Goal: Transaction & Acquisition: Purchase product/service

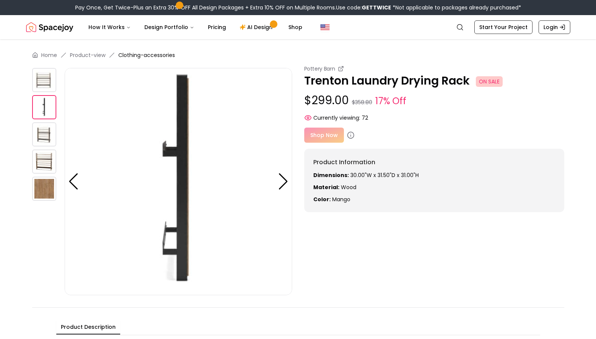
click at [284, 179] on div at bounding box center [283, 181] width 10 height 17
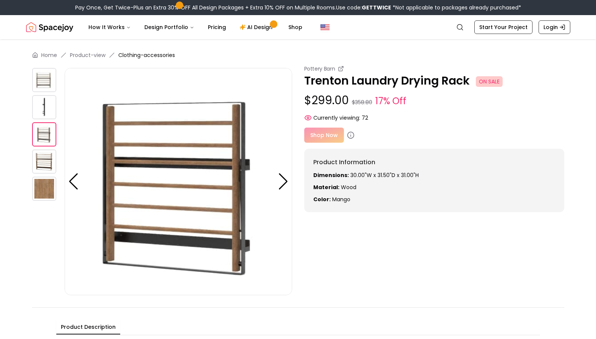
click at [284, 179] on div at bounding box center [283, 181] width 10 height 17
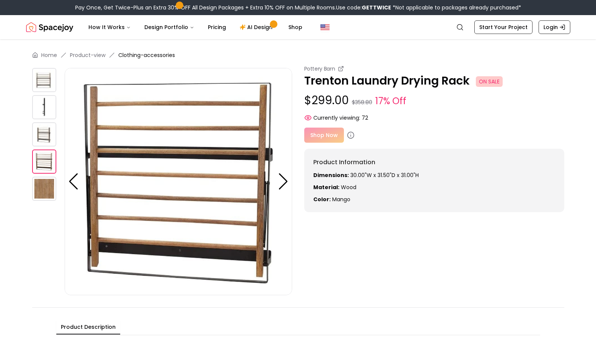
click at [284, 179] on div at bounding box center [283, 181] width 10 height 17
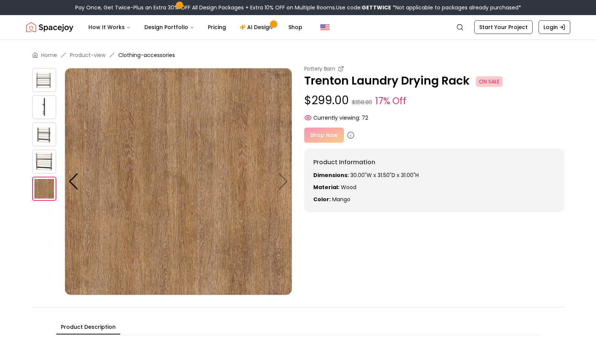
click at [284, 179] on img at bounding box center [178, 181] width 227 height 227
click at [44, 102] on img at bounding box center [44, 107] width 24 height 24
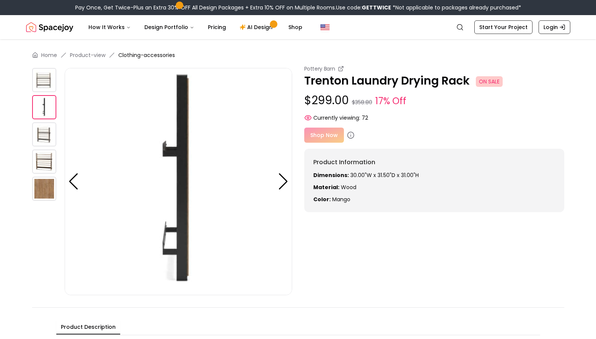
click at [49, 83] on img at bounding box center [44, 80] width 24 height 24
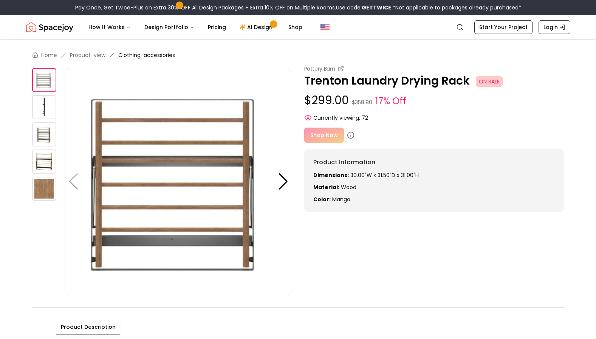
click at [53, 137] on img at bounding box center [44, 134] width 24 height 24
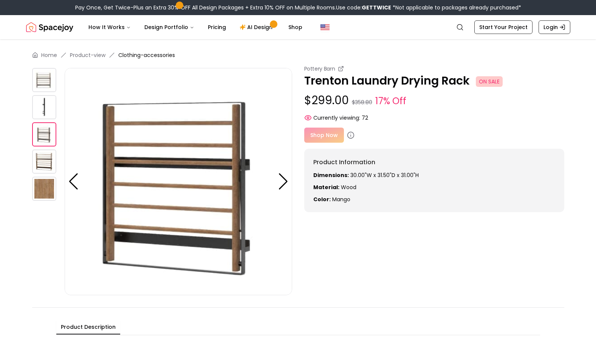
click at [49, 154] on img at bounding box center [44, 162] width 24 height 24
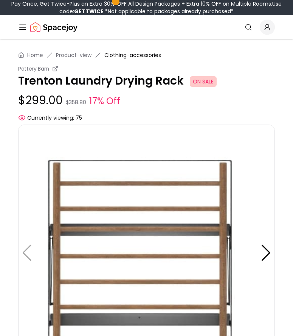
click at [109, 83] on p "Trenton Laundry Drying Rack ON SALE" at bounding box center [146, 81] width 256 height 14
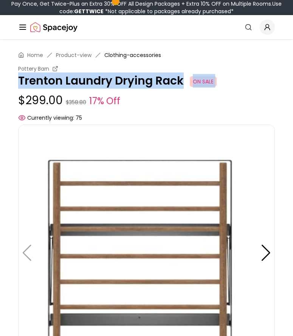
click at [109, 83] on p "Trenton Laundry Drying Rack ON SALE" at bounding box center [146, 81] width 256 height 14
drag, startPoint x: 109, startPoint y: 83, endPoint x: 239, endPoint y: 74, distance: 129.9
click at [239, 74] on p "Trenton Laundry Drying Rack ON SALE" at bounding box center [146, 81] width 256 height 14
click at [222, 77] on p "Trenton Laundry Drying Rack ON SALE" at bounding box center [146, 81] width 256 height 14
drag, startPoint x: 186, startPoint y: 82, endPoint x: -10, endPoint y: 79, distance: 196.1
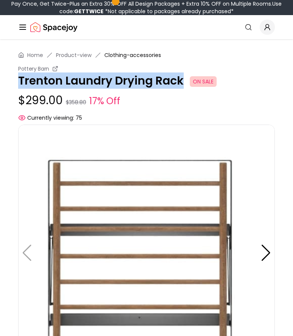
copy p "Trenton Laundry Drying Rack"
